Goal: Navigation & Orientation: Find specific page/section

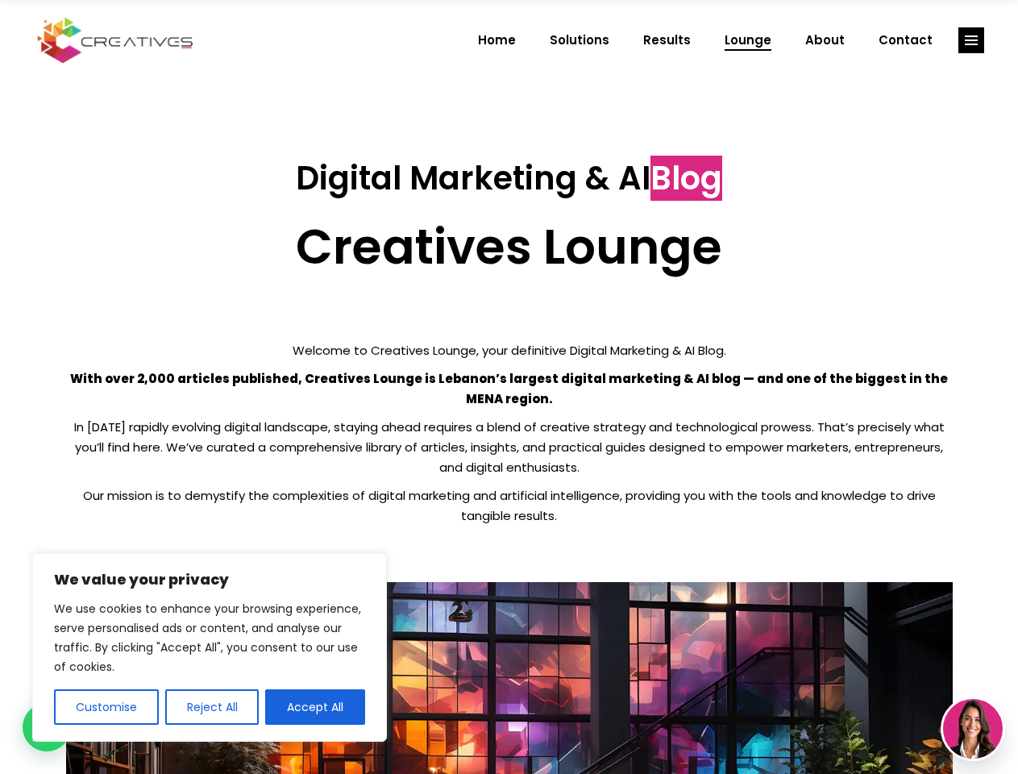
click at [509, 387] on p "With over 2,000 articles published, Creatives Lounge is Lebanon’s largest digit…" at bounding box center [509, 388] width 887 height 40
click at [106, 707] on button "Customise" at bounding box center [106, 706] width 105 height 35
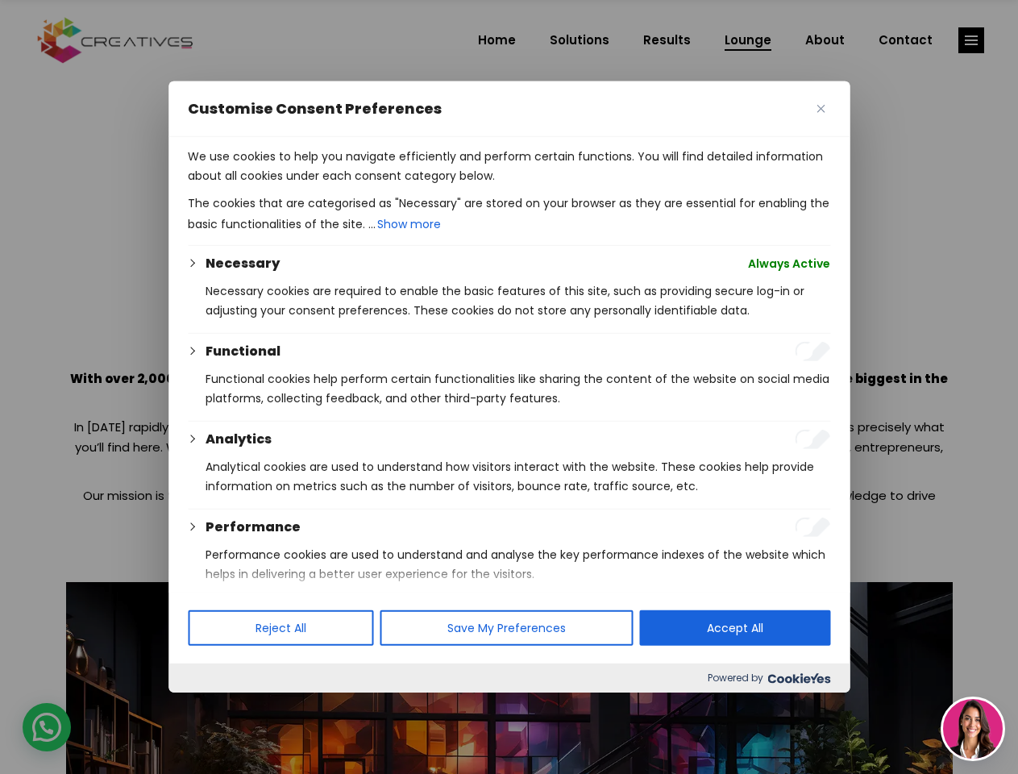
click at [211, 707] on div at bounding box center [509, 387] width 1018 height 774
click at [315, 185] on p "We use cookies to help you navigate efficiently and perform certain functions. …" at bounding box center [509, 166] width 642 height 39
click at [971, 40] on div at bounding box center [509, 387] width 1018 height 774
click at [973, 729] on img at bounding box center [973, 729] width 60 height 60
